Goal: Information Seeking & Learning: Learn about a topic

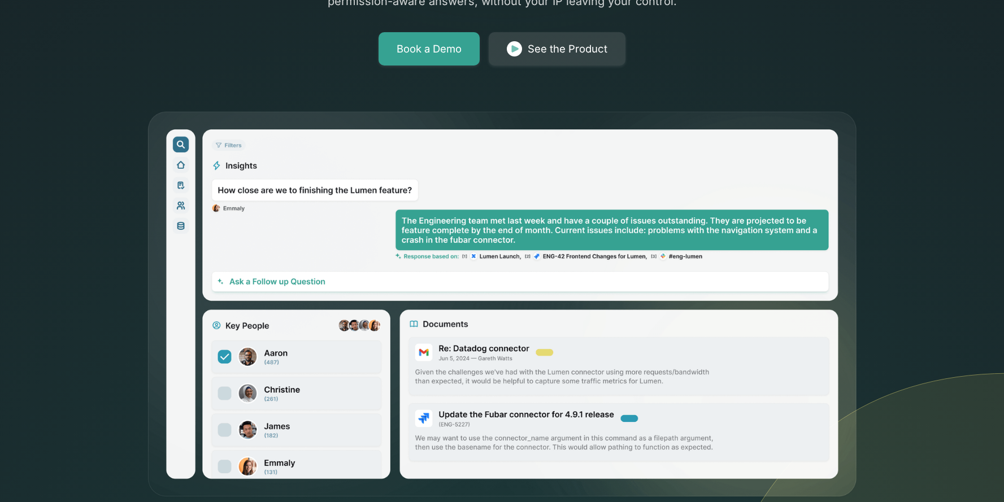
scroll to position [369, 0]
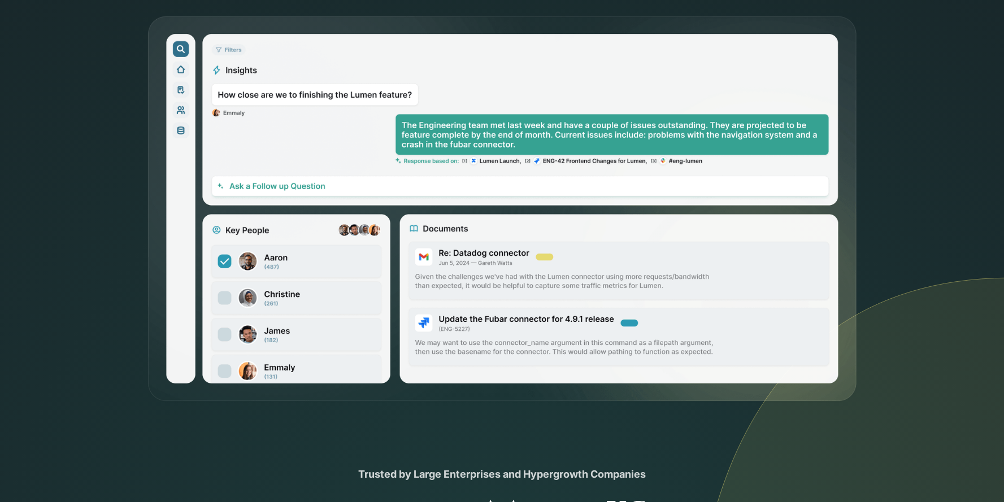
click at [88, 242] on div "The only AI-powered enterprise search engine that keeps your data in your cloud…" at bounding box center [502, 17] width 1004 height 773
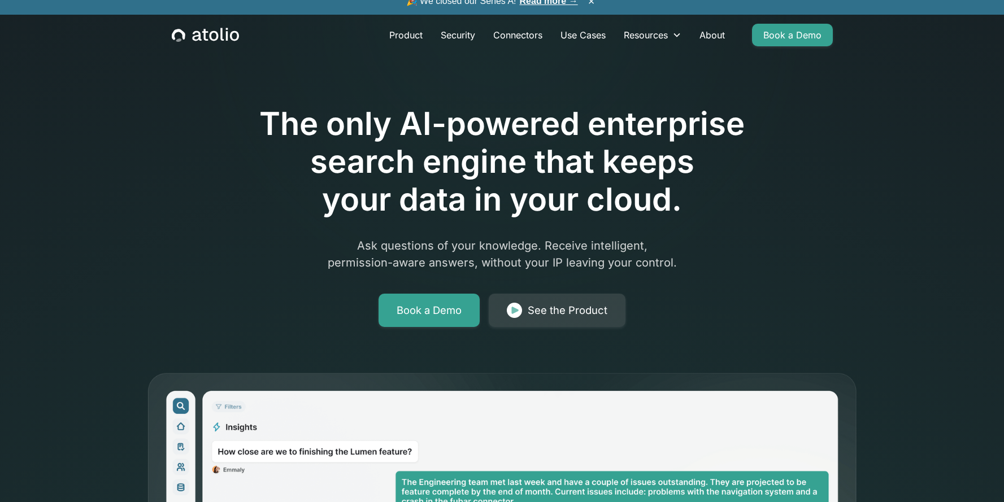
scroll to position [0, 0]
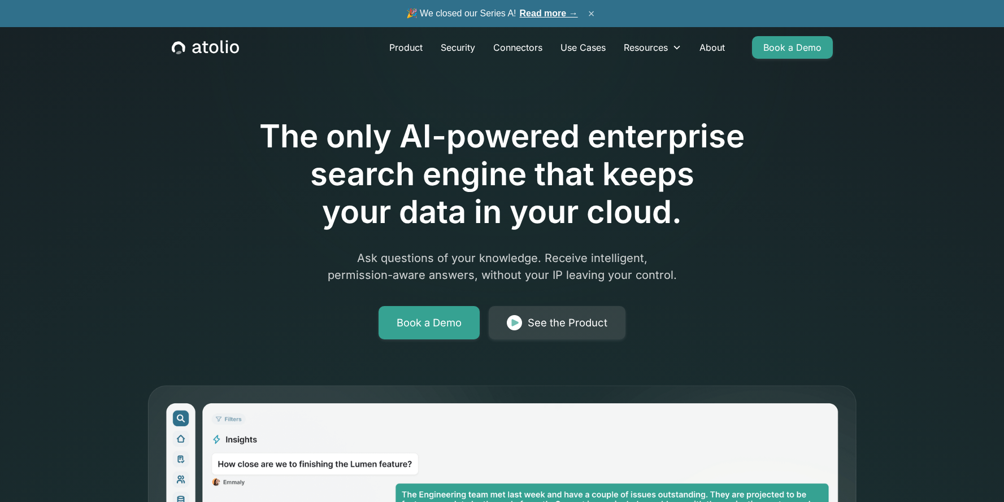
click at [591, 15] on button "×" at bounding box center [591, 13] width 14 height 12
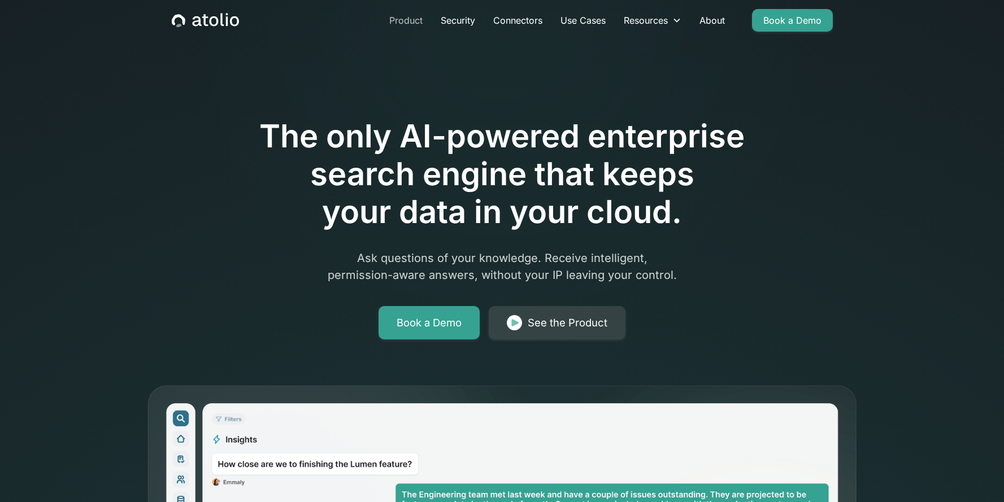
click at [408, 21] on link "Product" at bounding box center [405, 20] width 51 height 23
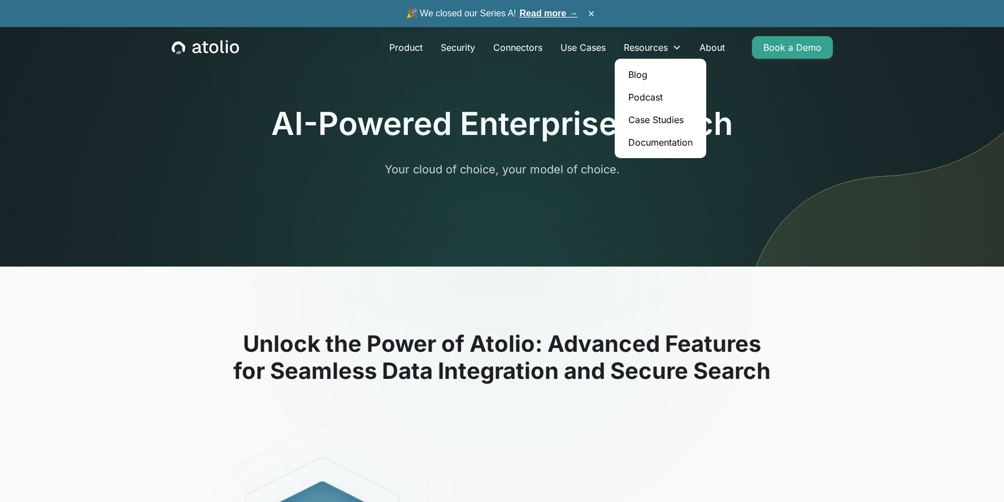
click at [644, 94] on link "Podcast" at bounding box center [660, 97] width 82 height 23
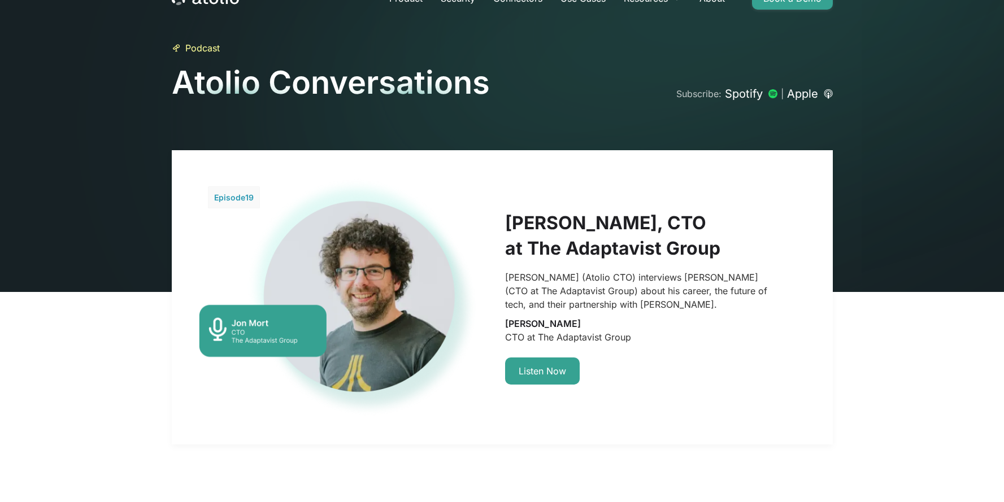
scroll to position [96, 0]
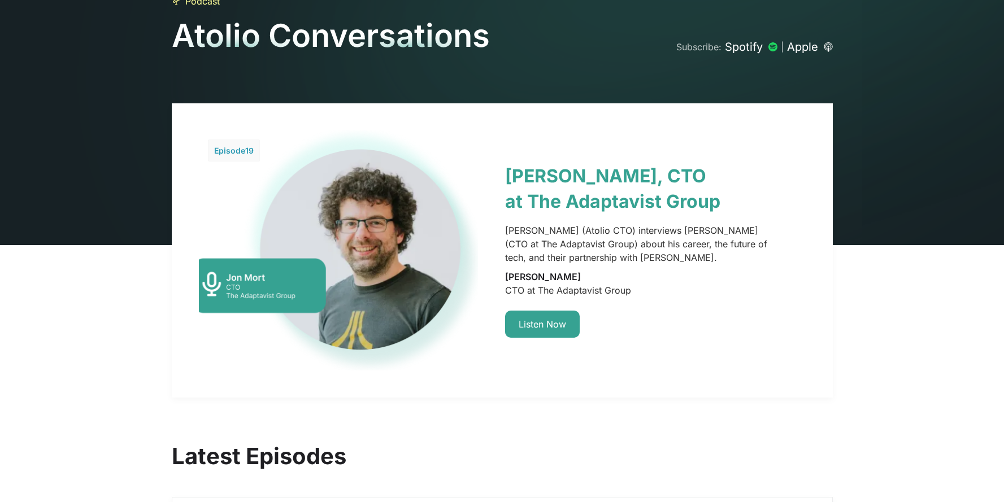
click at [554, 323] on link at bounding box center [502, 250] width 661 height 294
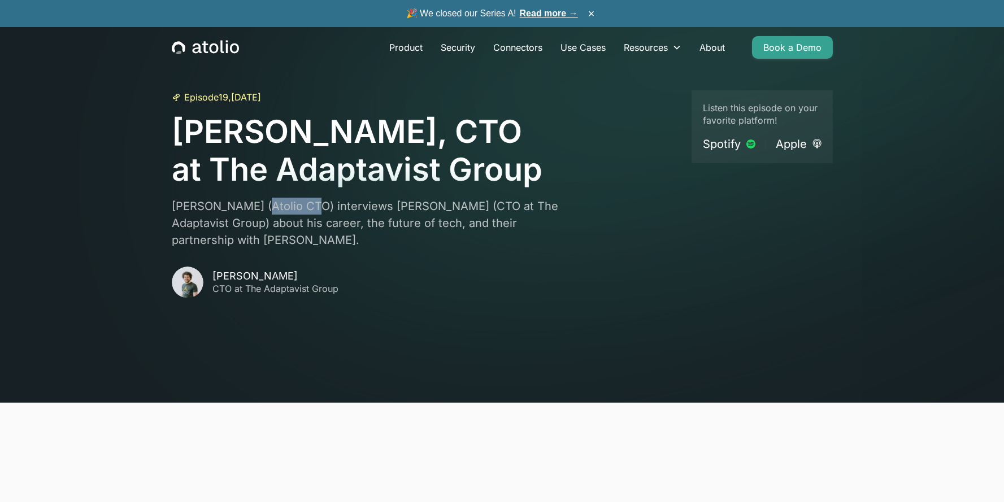
drag, startPoint x: 252, startPoint y: 207, endPoint x: 302, endPoint y: 206, distance: 49.2
click at [302, 206] on p "Gareth Watts (Atolio CTO) interviews Jon Mort (CTO at The Adaptavist Group) abo…" at bounding box center [376, 223] width 409 height 51
click at [329, 206] on p "Gareth Watts (Atolio CTO) interviews Jon Mort (CTO at The Adaptavist Group) abo…" at bounding box center [376, 223] width 409 height 51
click at [365, 206] on p "Gareth Watts (Atolio CTO) interviews Jon Mort (CTO at The Adaptavist Group) abo…" at bounding box center [376, 223] width 409 height 51
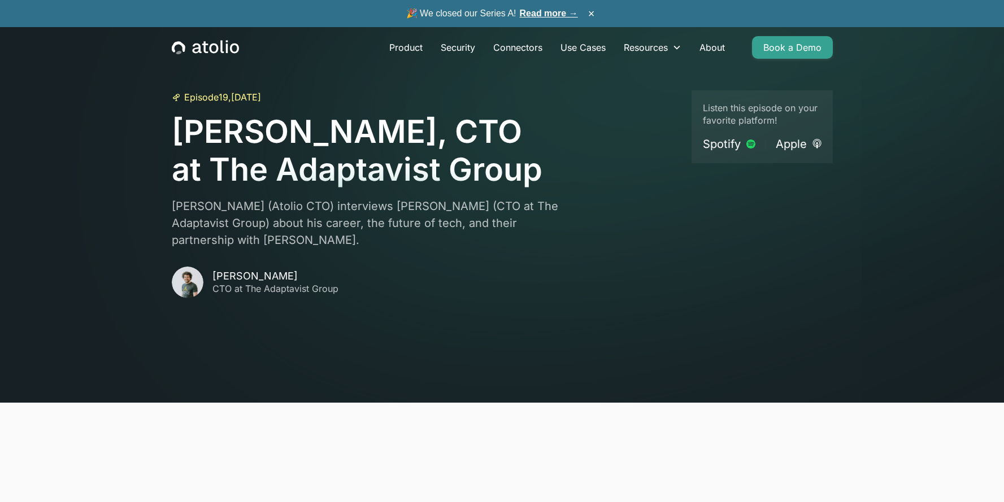
click at [370, 205] on p "Gareth Watts (Atolio CTO) interviews Jon Mort (CTO at The Adaptavist Group) abo…" at bounding box center [376, 223] width 409 height 51
click at [405, 205] on p "Gareth Watts (Atolio CTO) interviews Jon Mort (CTO at The Adaptavist Group) abo…" at bounding box center [376, 223] width 409 height 51
click at [430, 205] on p "Gareth Watts (Atolio CTO) interviews Jon Mort (CTO at The Adaptavist Group) abo…" at bounding box center [376, 223] width 409 height 51
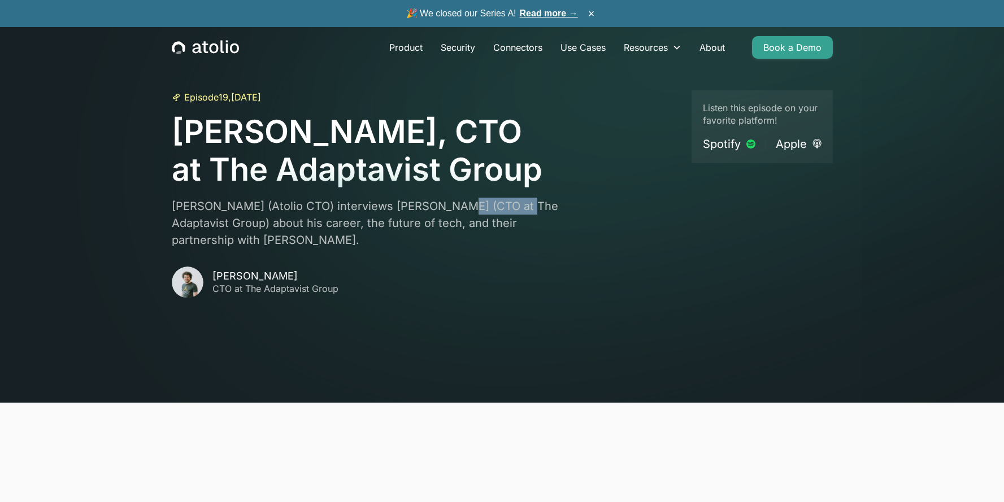
drag, startPoint x: 439, startPoint y: 205, endPoint x: 504, endPoint y: 205, distance: 64.4
click at [504, 205] on p "Gareth Watts (Atolio CTO) interviews Jon Mort (CTO at The Adaptavist Group) abo…" at bounding box center [376, 223] width 409 height 51
drag, startPoint x: 232, startPoint y: 223, endPoint x: 291, endPoint y: 223, distance: 59.3
click at [291, 223] on p "Gareth Watts (Atolio CTO) interviews Jon Mort (CTO at The Adaptavist Group) abo…" at bounding box center [376, 223] width 409 height 51
click at [300, 223] on p "Gareth Watts (Atolio CTO) interviews Jon Mort (CTO at The Adaptavist Group) abo…" at bounding box center [376, 223] width 409 height 51
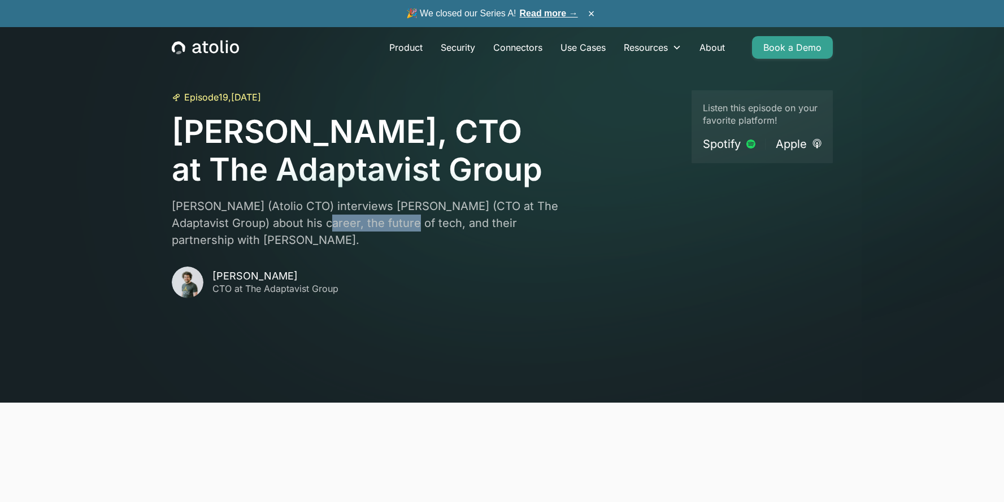
drag, startPoint x: 302, startPoint y: 223, endPoint x: 381, endPoint y: 222, distance: 79.1
click at [381, 222] on p "Gareth Watts (Atolio CTO) interviews Jon Mort (CTO at The Adaptavist Group) abo…" at bounding box center [376, 223] width 409 height 51
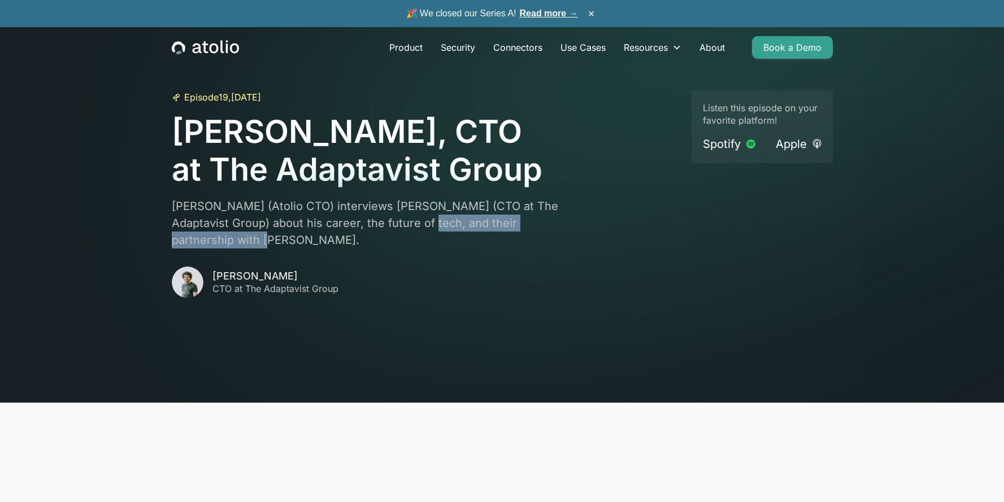
drag, startPoint x: 409, startPoint y: 223, endPoint x: 635, endPoint y: 228, distance: 225.4
click at [635, 228] on div "Episode 19 , April 26, 2024 Jon Mort, CTO at The Adaptavist Group Gareth Watts …" at bounding box center [427, 194] width 511 height 208
drag, startPoint x: 601, startPoint y: 224, endPoint x: 403, endPoint y: 223, distance: 197.7
click at [403, 223] on div "Episode 19 , April 26, 2024 Jon Mort, CTO at The Adaptavist Group Gareth Watts …" at bounding box center [427, 194] width 511 height 208
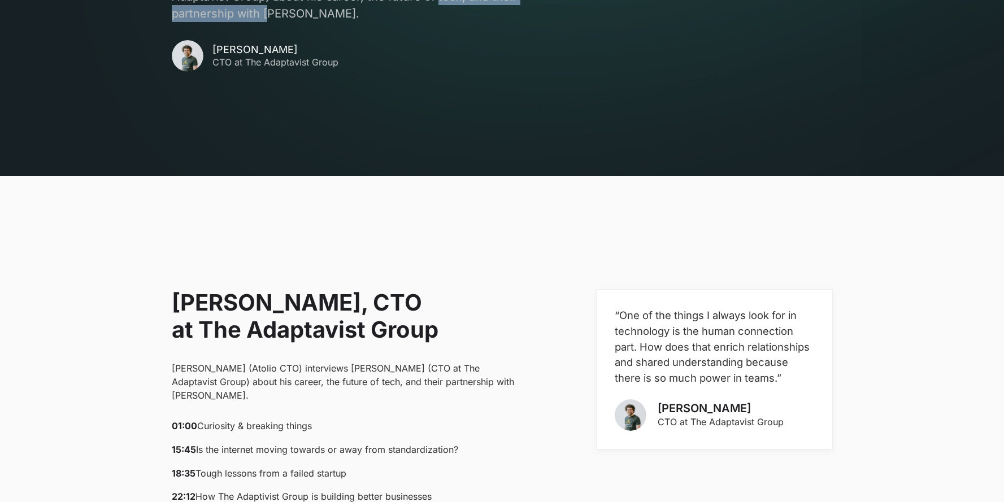
scroll to position [448, 0]
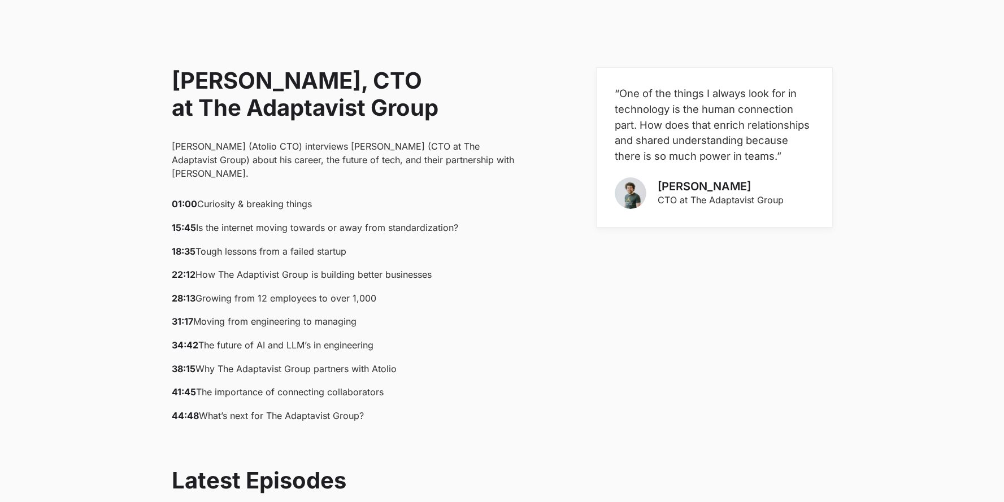
click at [283, 198] on p "01:00 Curiosity & breaking things ‍ 15:45 Is the internet moving towards or awa…" at bounding box center [349, 309] width 354 height 223
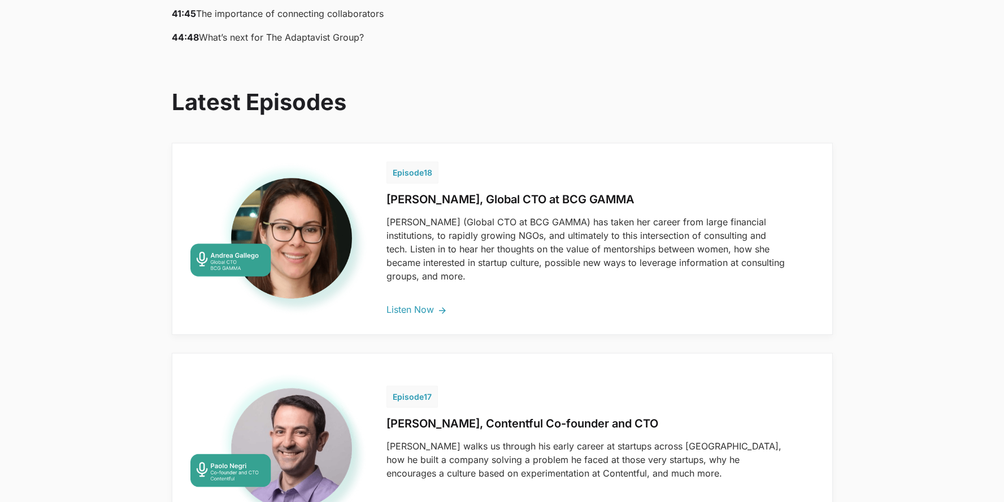
scroll to position [782, 0]
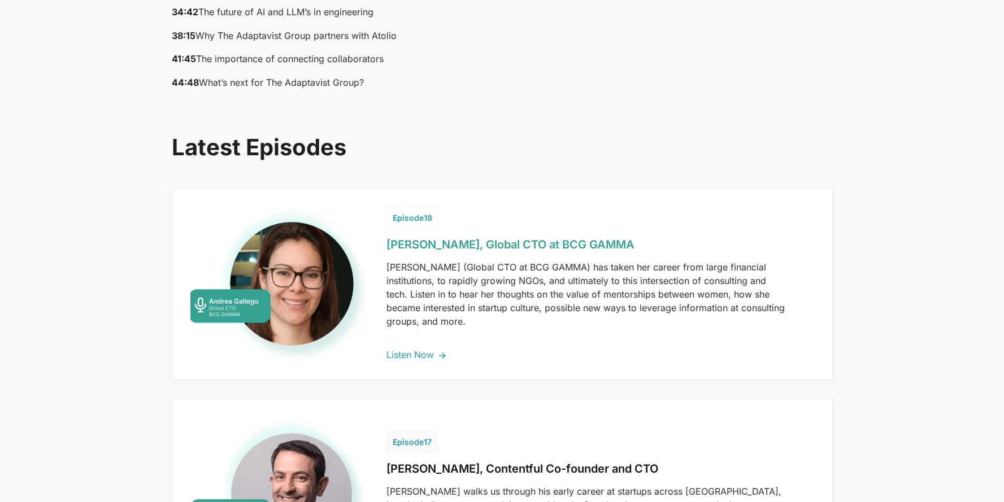
click at [415, 326] on link at bounding box center [502, 284] width 660 height 191
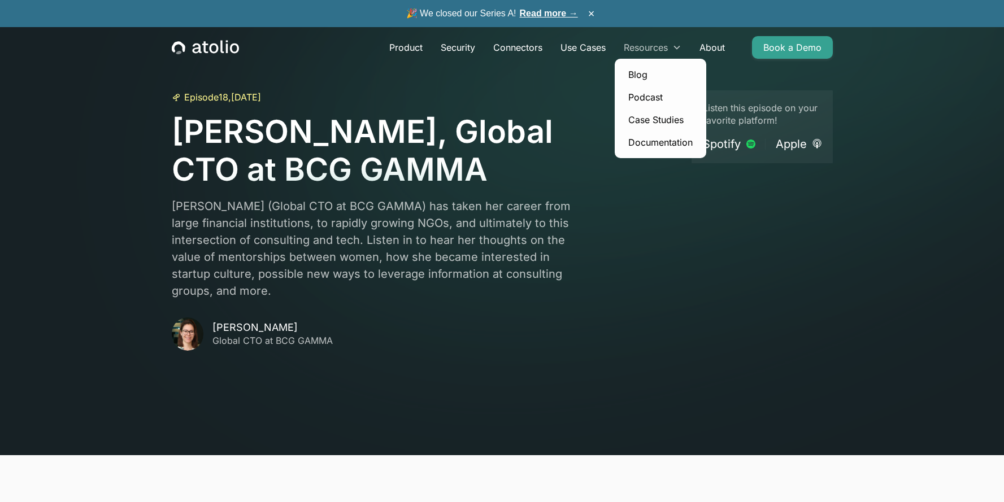
click at [644, 56] on div "Resources" at bounding box center [652, 47] width 76 height 23
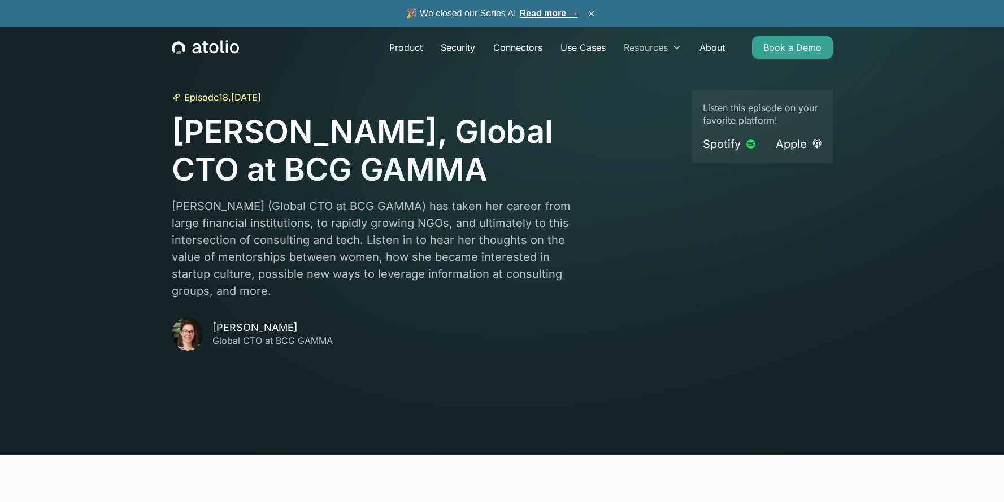
click at [645, 50] on div "Resources" at bounding box center [645, 48] width 44 height 14
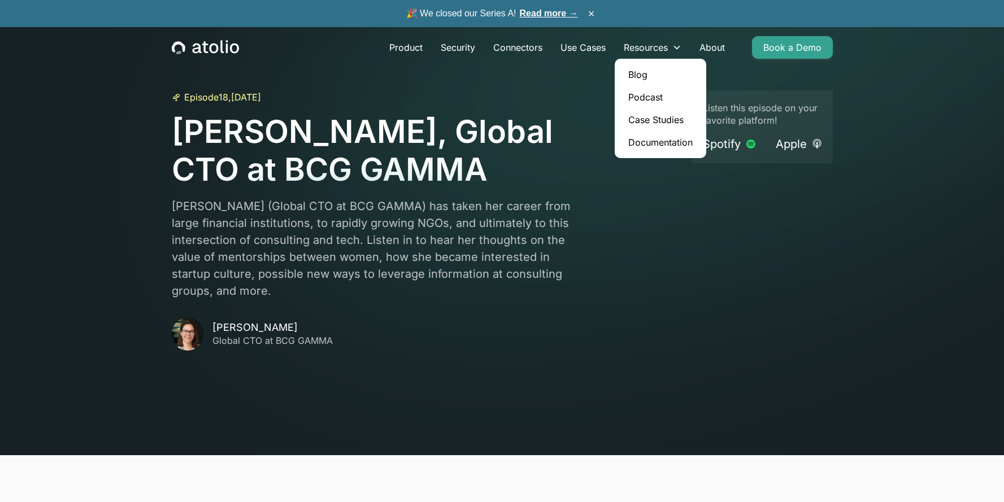
click at [640, 66] on link "Blog" at bounding box center [660, 74] width 82 height 23
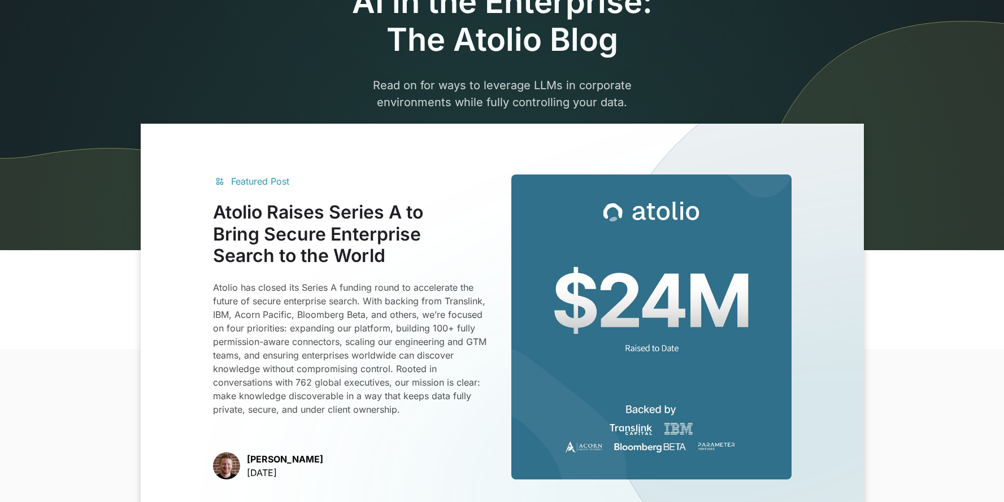
scroll to position [212, 0]
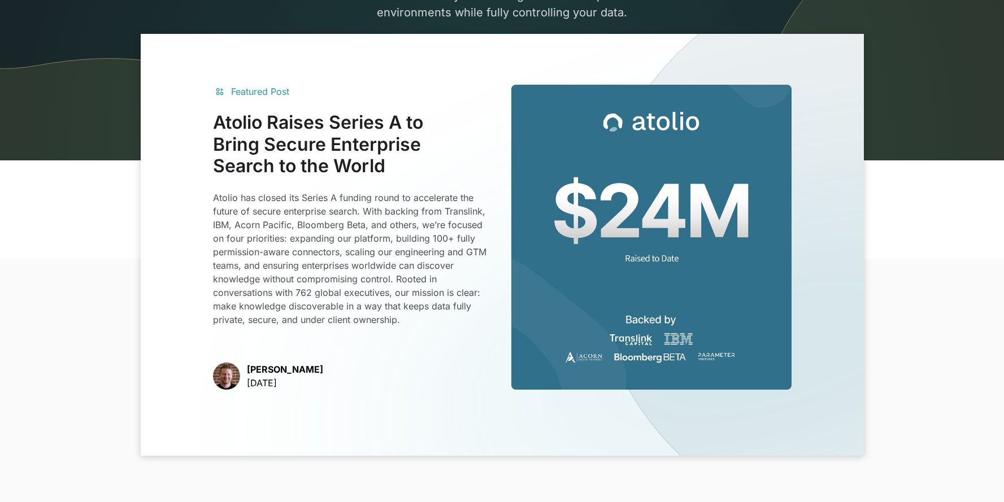
drag, startPoint x: 296, startPoint y: 155, endPoint x: 389, endPoint y: 5, distance: 177.0
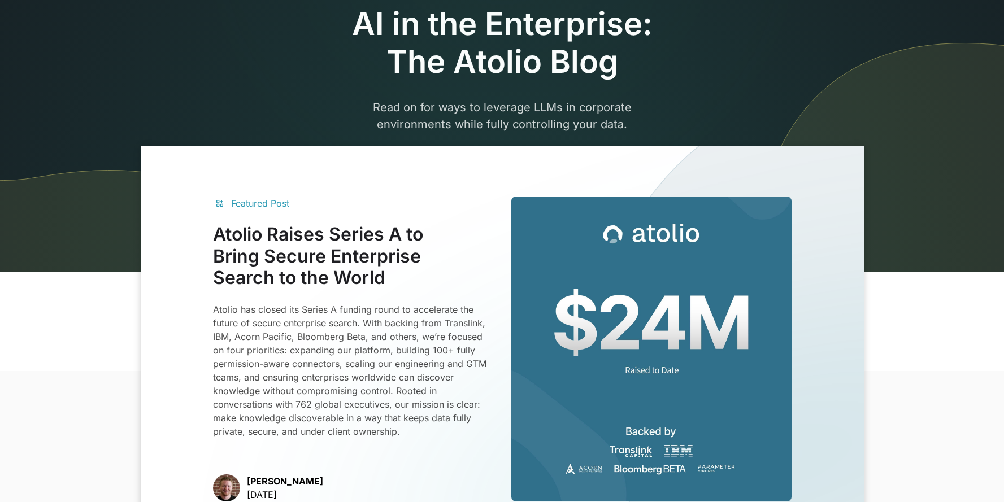
scroll to position [0, 0]
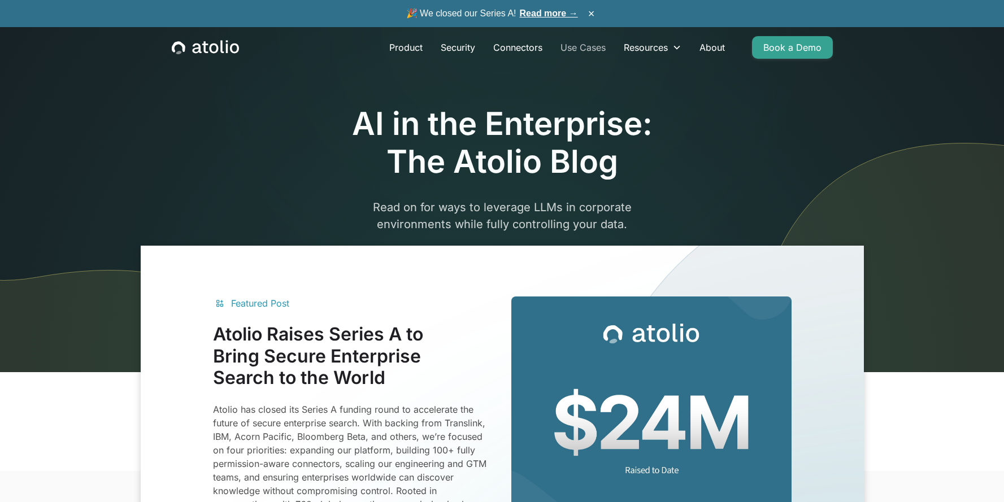
click at [582, 47] on link "Use Cases" at bounding box center [582, 47] width 63 height 23
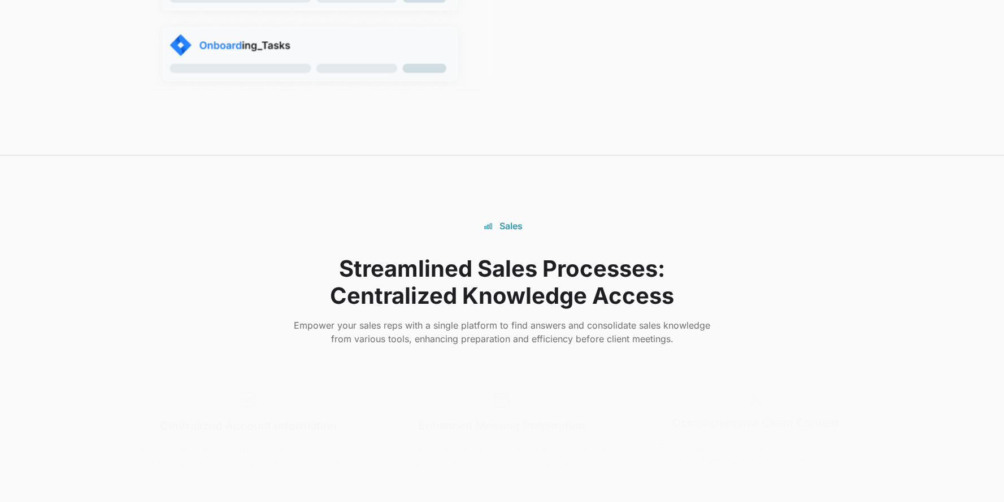
scroll to position [2187, 0]
